Goal: Task Accomplishment & Management: Complete application form

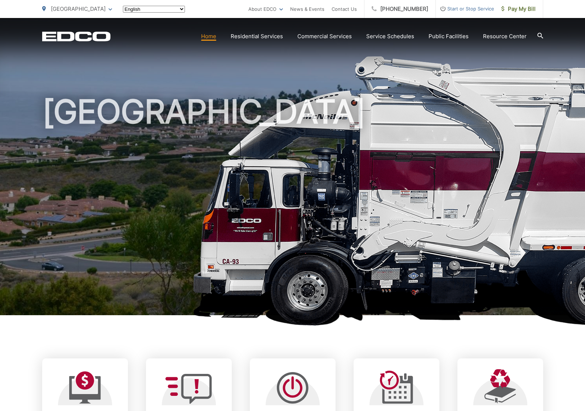
scroll to position [201, 0]
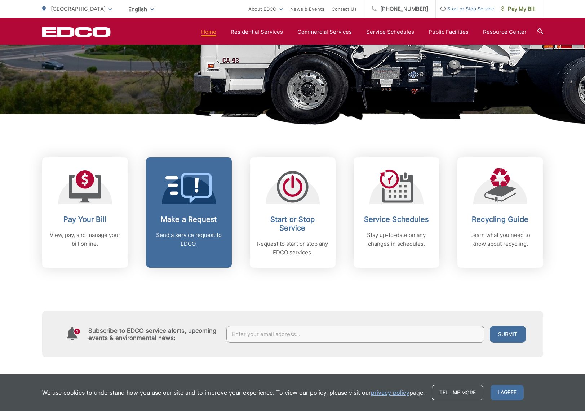
click at [169, 197] on icon at bounding box center [188, 188] width 47 height 30
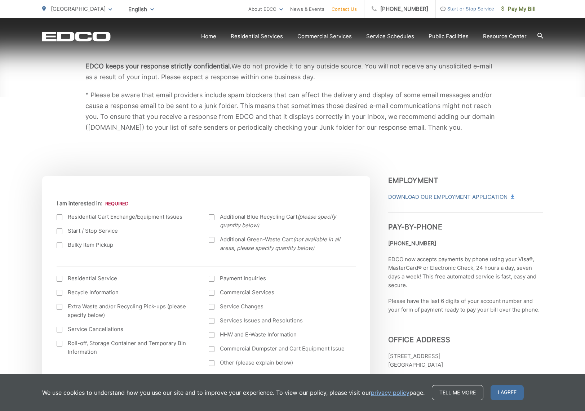
scroll to position [152, 0]
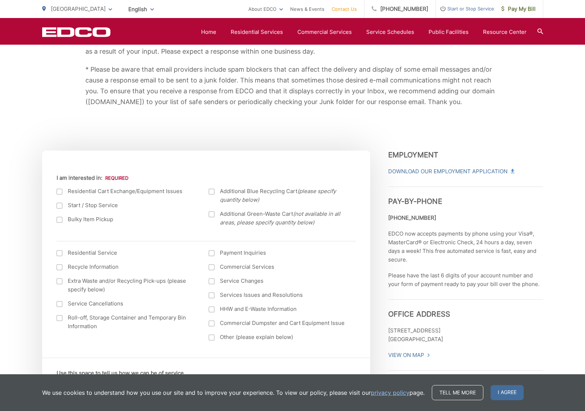
click at [74, 220] on label "Bulky Item Pickup" at bounding box center [126, 219] width 138 height 9
click at [0, 0] on input "Bulky Item Pickup" at bounding box center [0, 0] width 0 height 0
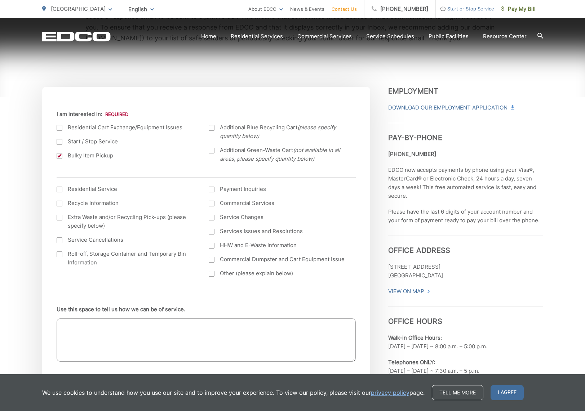
scroll to position [293, 0]
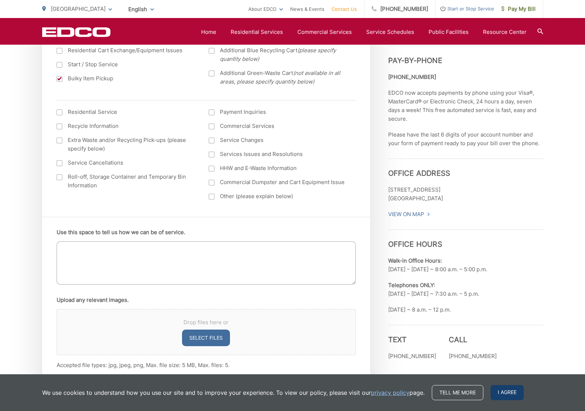
click at [507, 394] on span "I agree" at bounding box center [506, 392] width 33 height 15
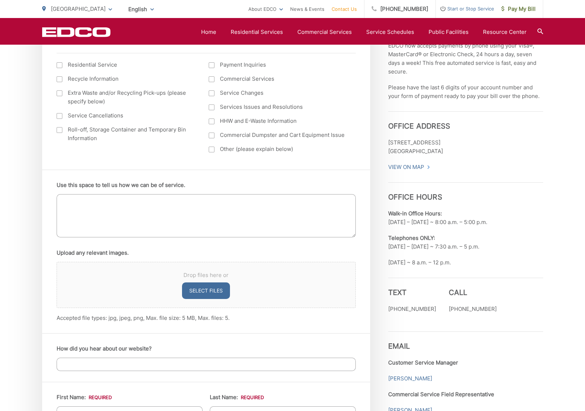
scroll to position [144, 0]
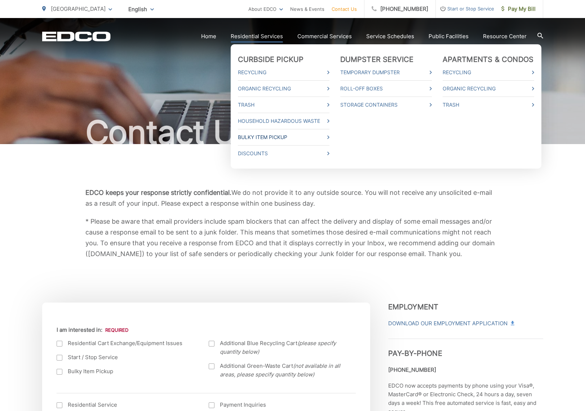
click at [264, 136] on link "Bulky Item Pickup" at bounding box center [284, 137] width 92 height 9
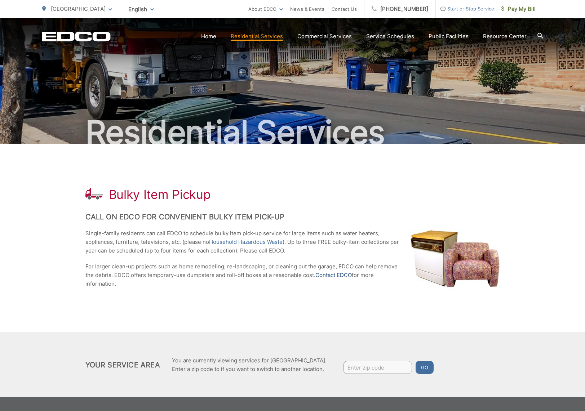
click at [345, 276] on link "Contact EDCO" at bounding box center [333, 275] width 36 height 9
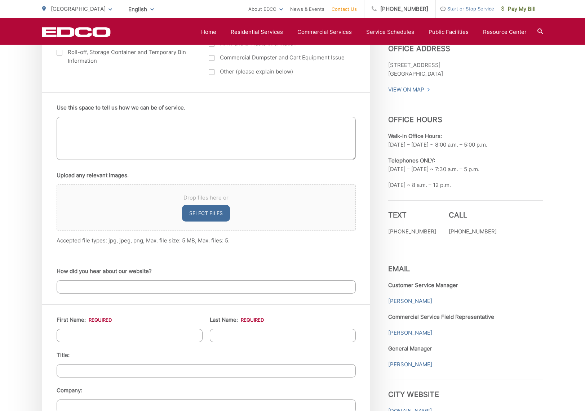
scroll to position [418, 0]
